Goal: Navigation & Orientation: Find specific page/section

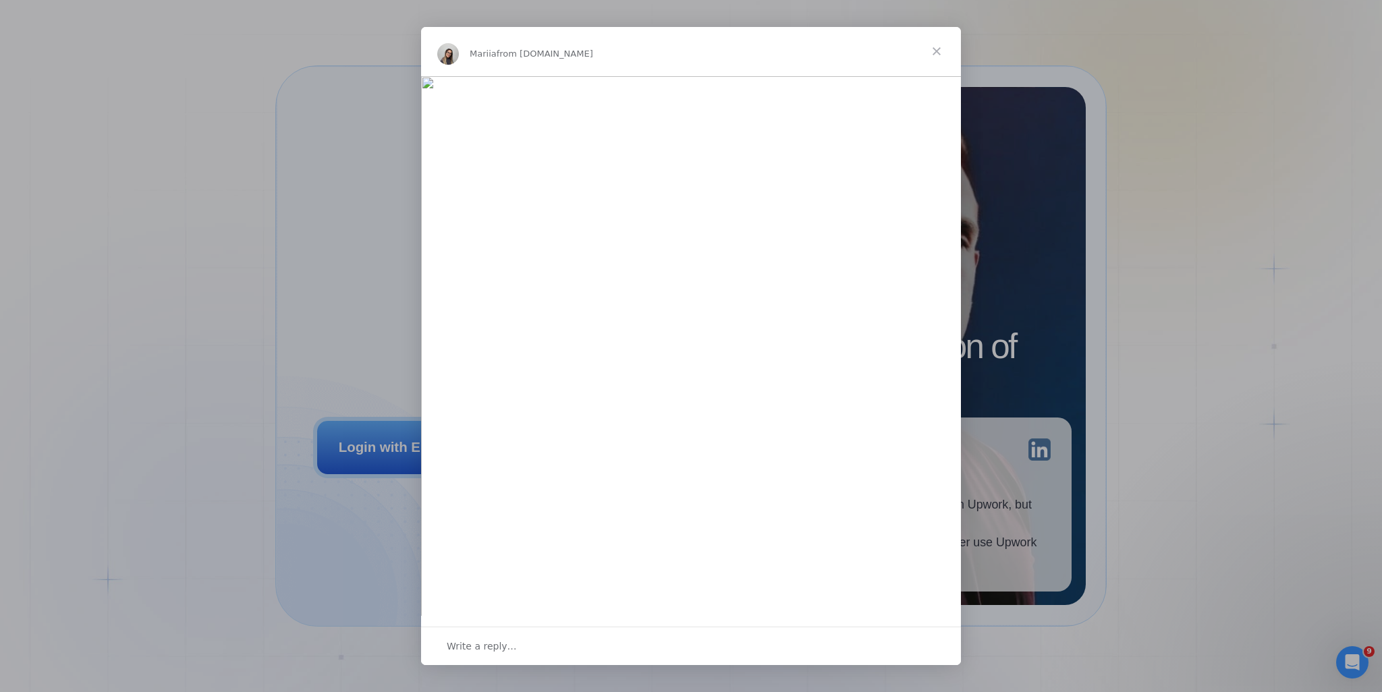
click at [937, 52] on span "Close" at bounding box center [936, 51] width 49 height 49
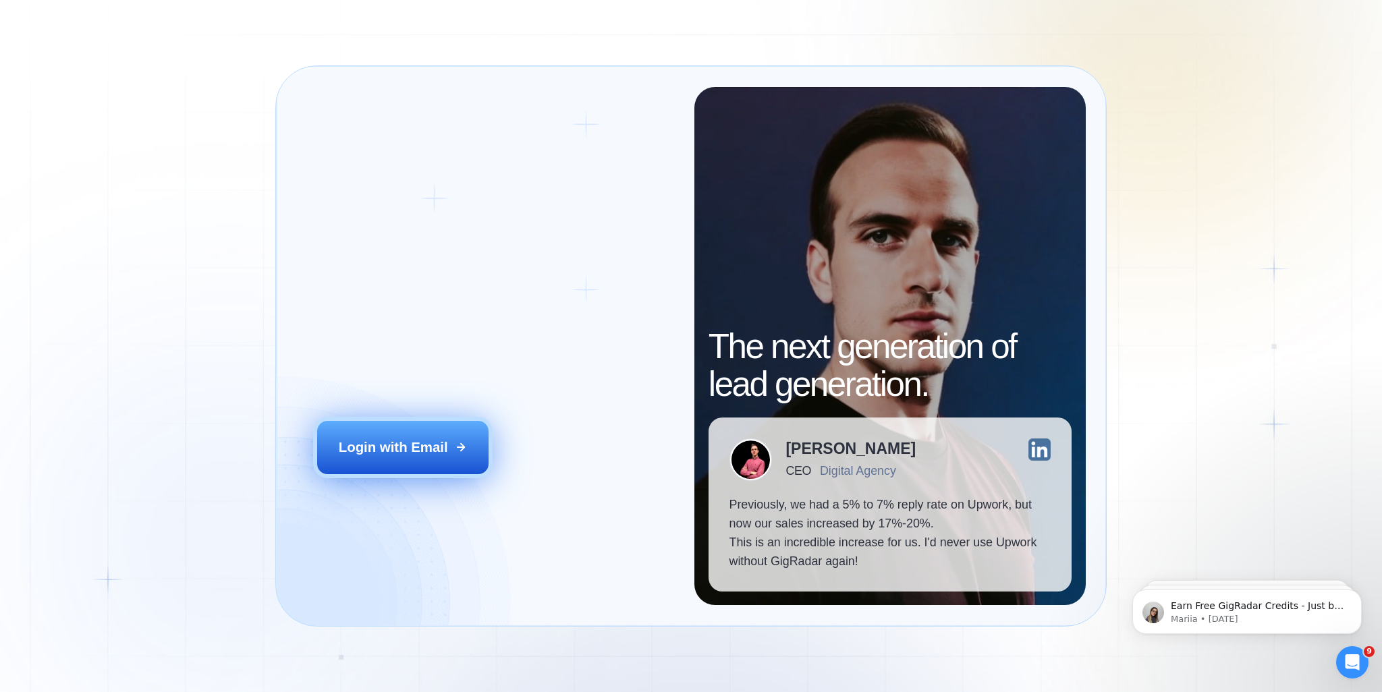
click at [366, 449] on div "Login with Email" at bounding box center [393, 447] width 109 height 19
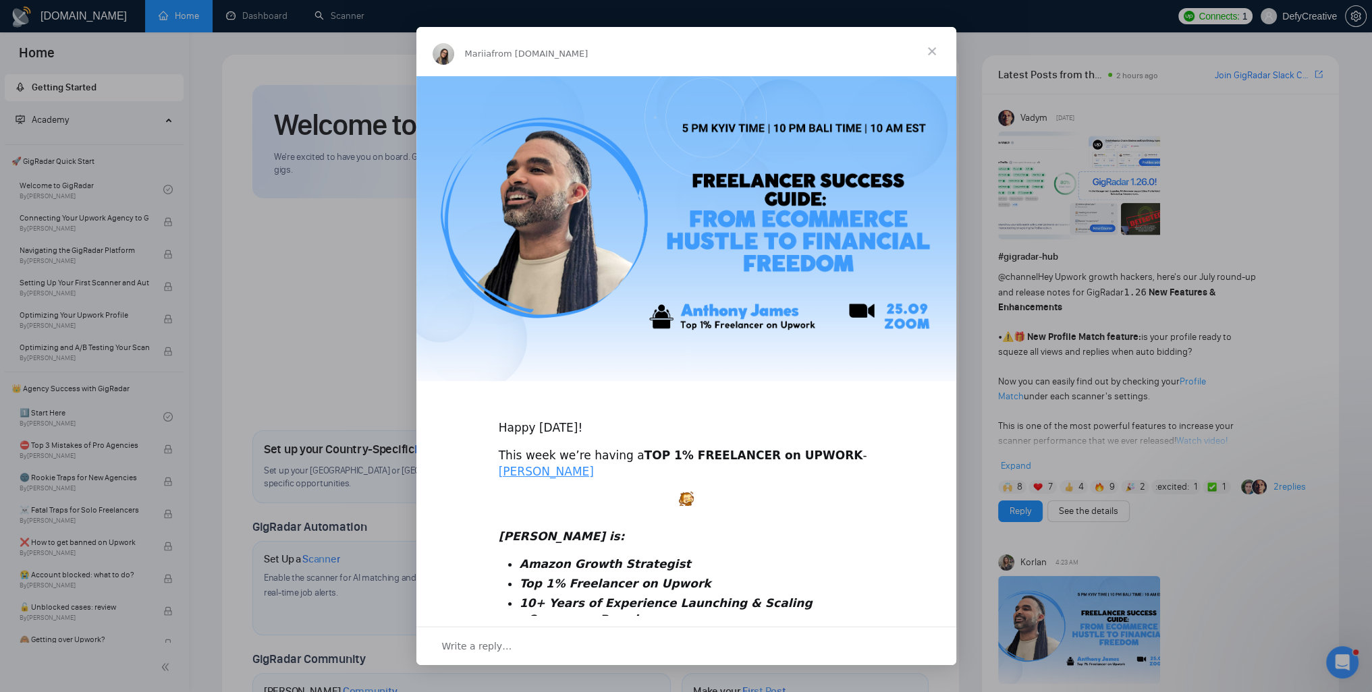
click at [933, 50] on span "Close" at bounding box center [932, 51] width 49 height 49
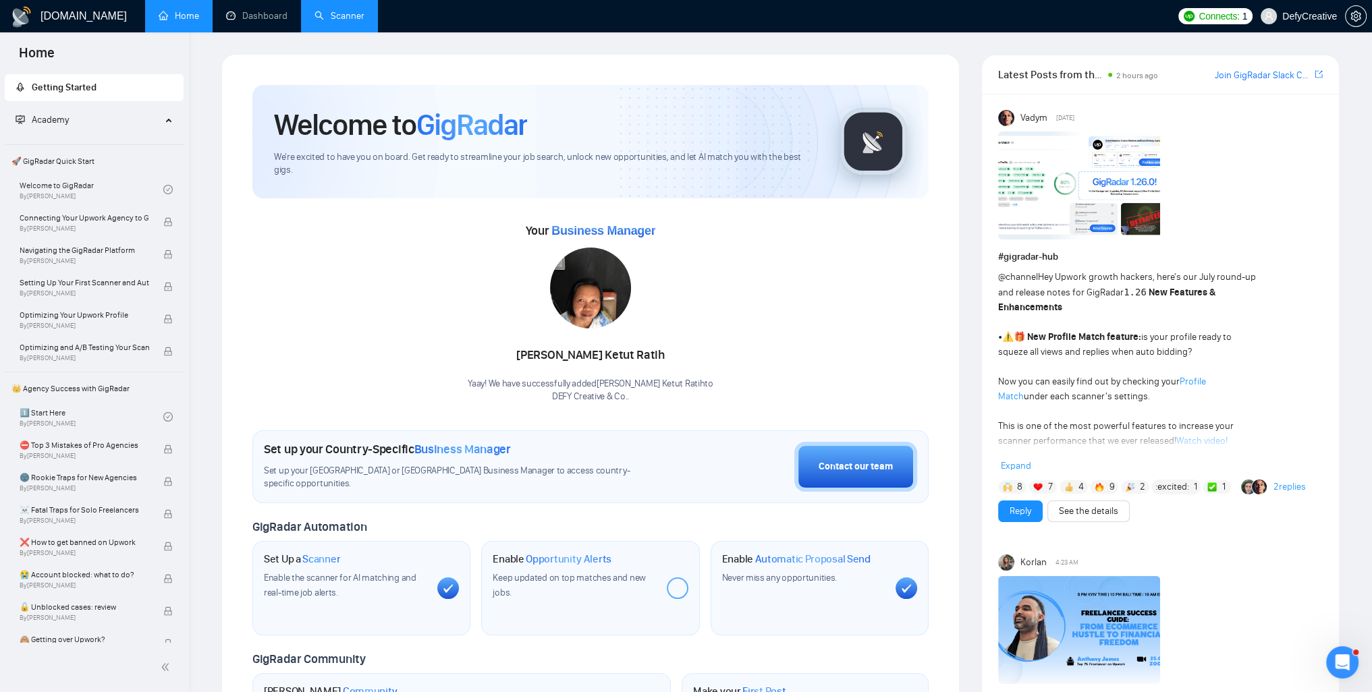
click at [336, 18] on link "Scanner" at bounding box center [339, 15] width 50 height 11
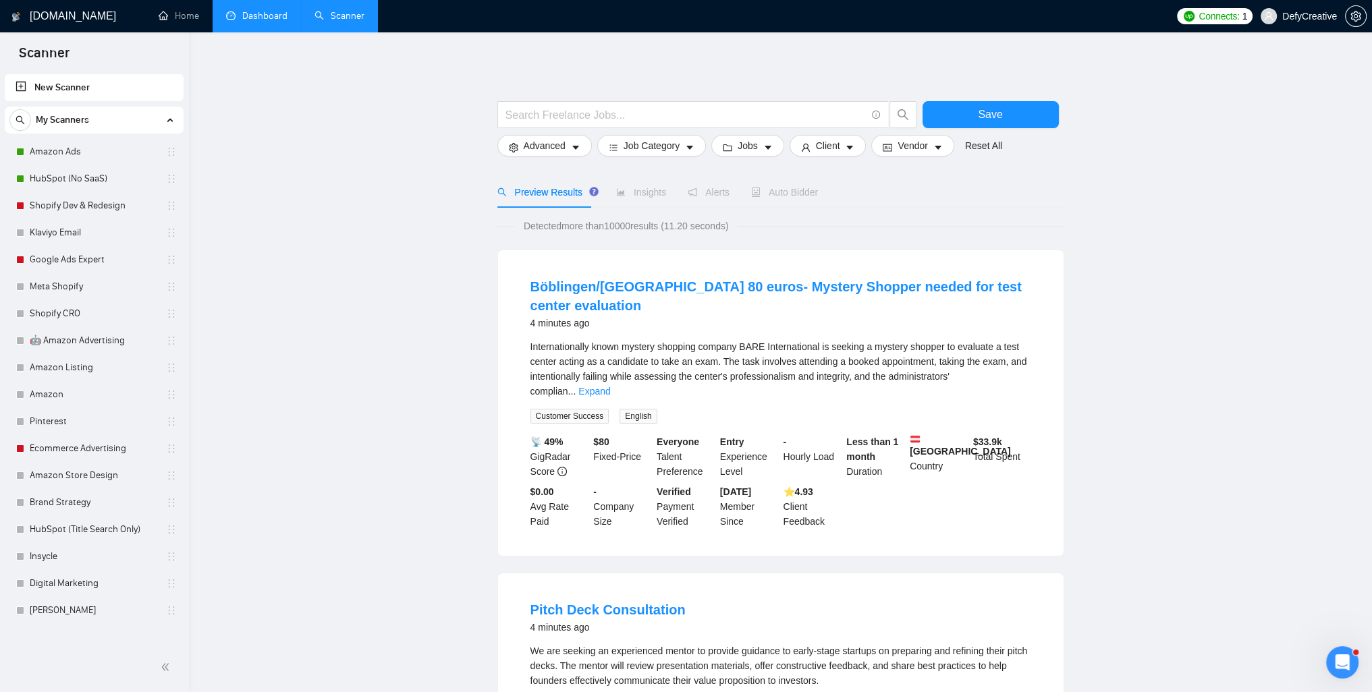
click at [246, 22] on link "Dashboard" at bounding box center [256, 15] width 61 height 11
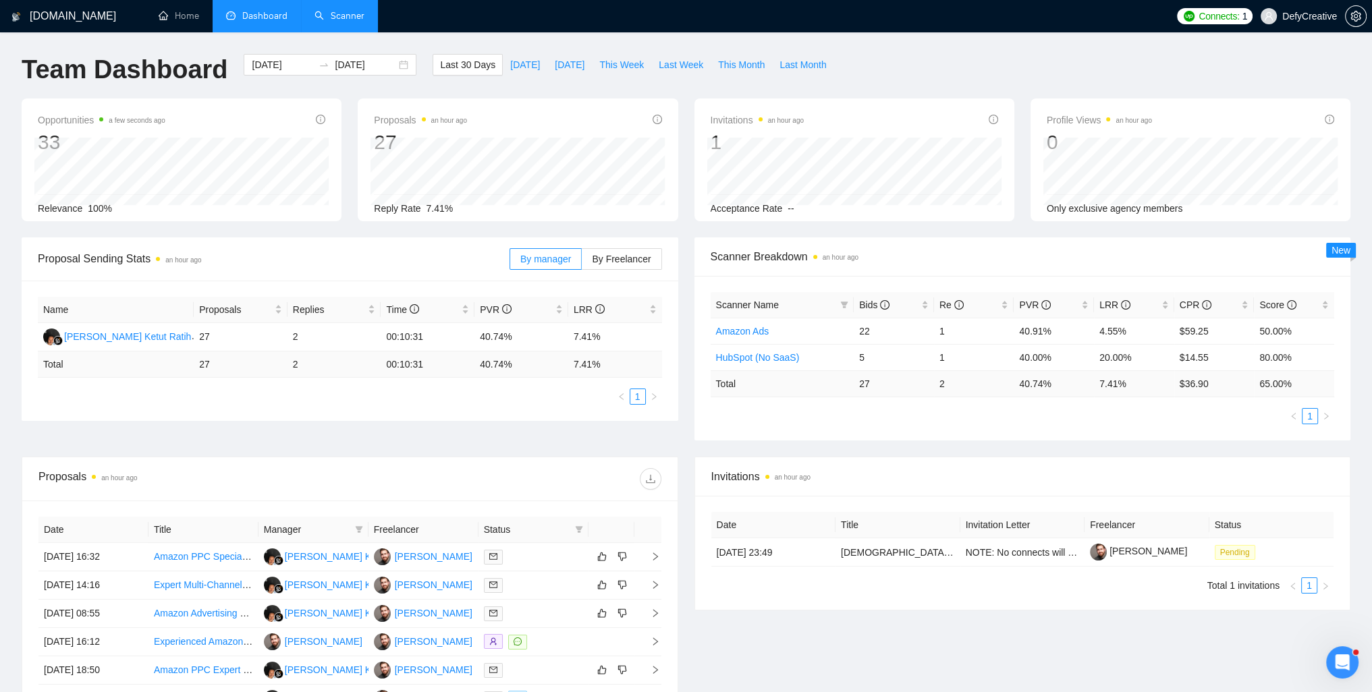
scroll to position [202, 0]
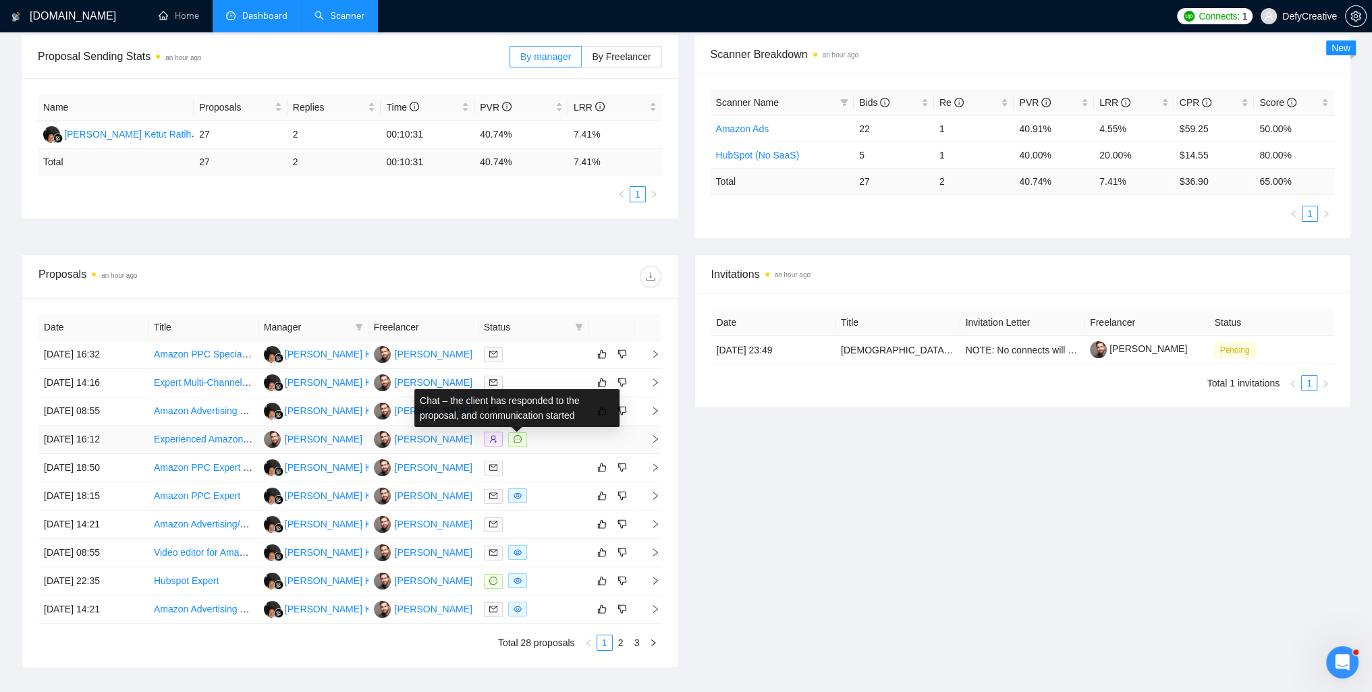
click at [514, 441] on icon "message" at bounding box center [518, 439] width 8 height 8
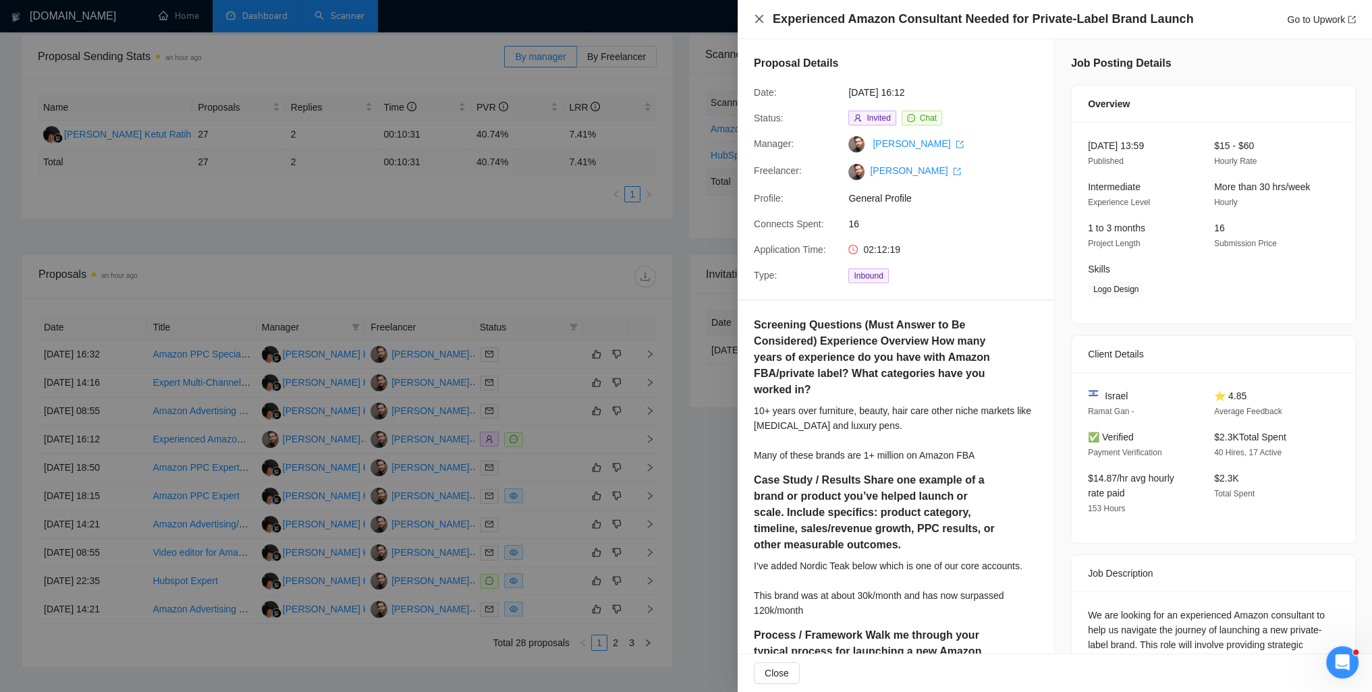
click at [757, 24] on icon "close" at bounding box center [759, 18] width 11 height 11
